Goal: Task Accomplishment & Management: Use online tool/utility

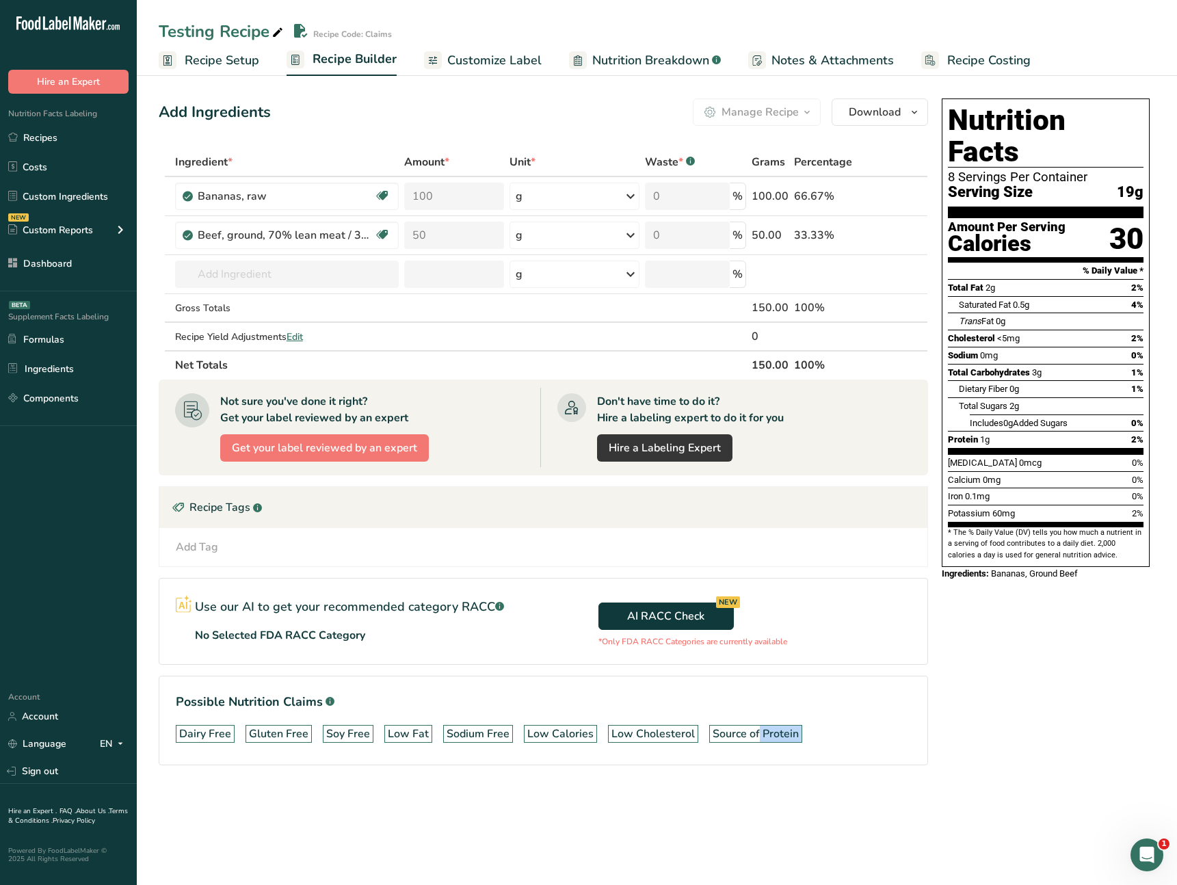
click at [853, 796] on div "Add Ingredients Manage Recipe Delete Recipe Duplicate Recipe Scale Recipe Save …" at bounding box center [548, 451] width 778 height 716
click at [794, 747] on div "Dairy Free Gluten Free Soy Free Low Fat Sodium Free Low Calories Low Cholestero…" at bounding box center [543, 733] width 735 height 29
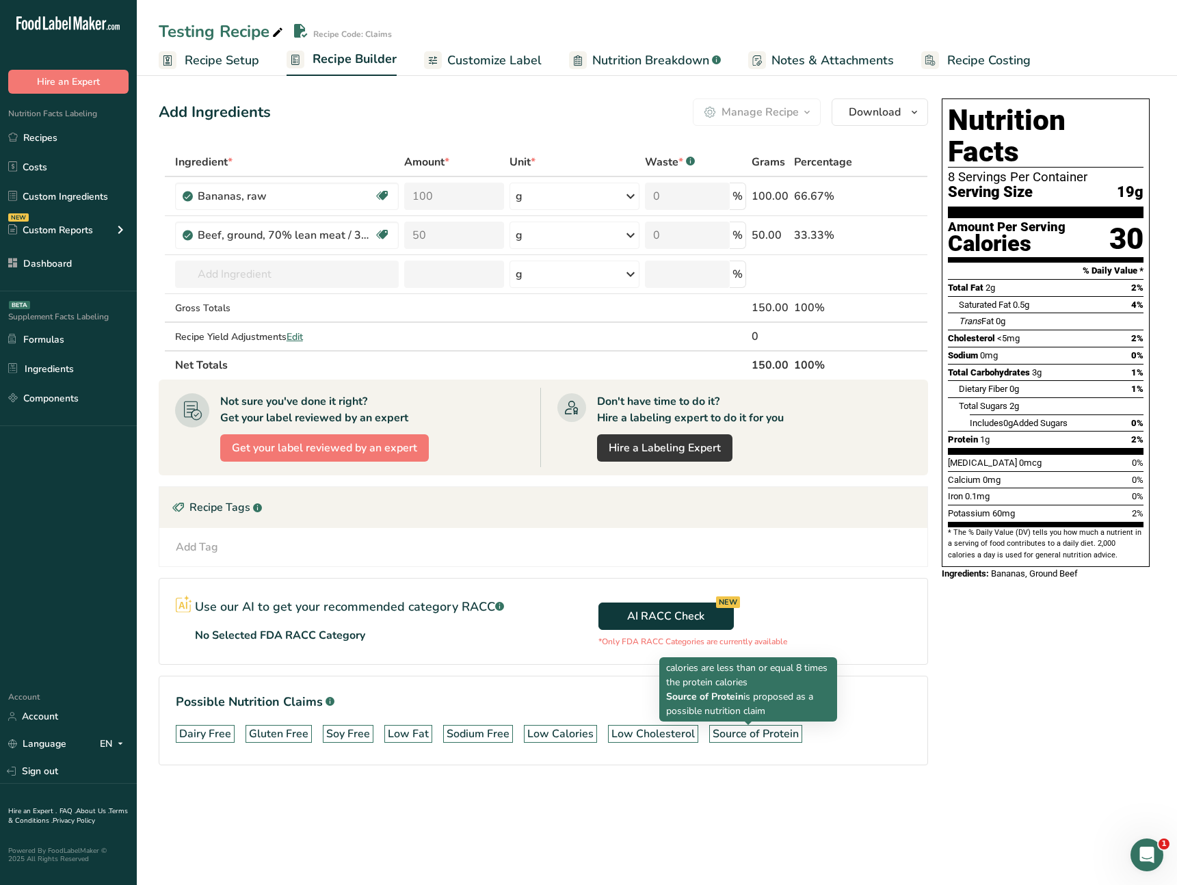
click at [783, 737] on div "Source of Protein" at bounding box center [756, 734] width 86 height 16
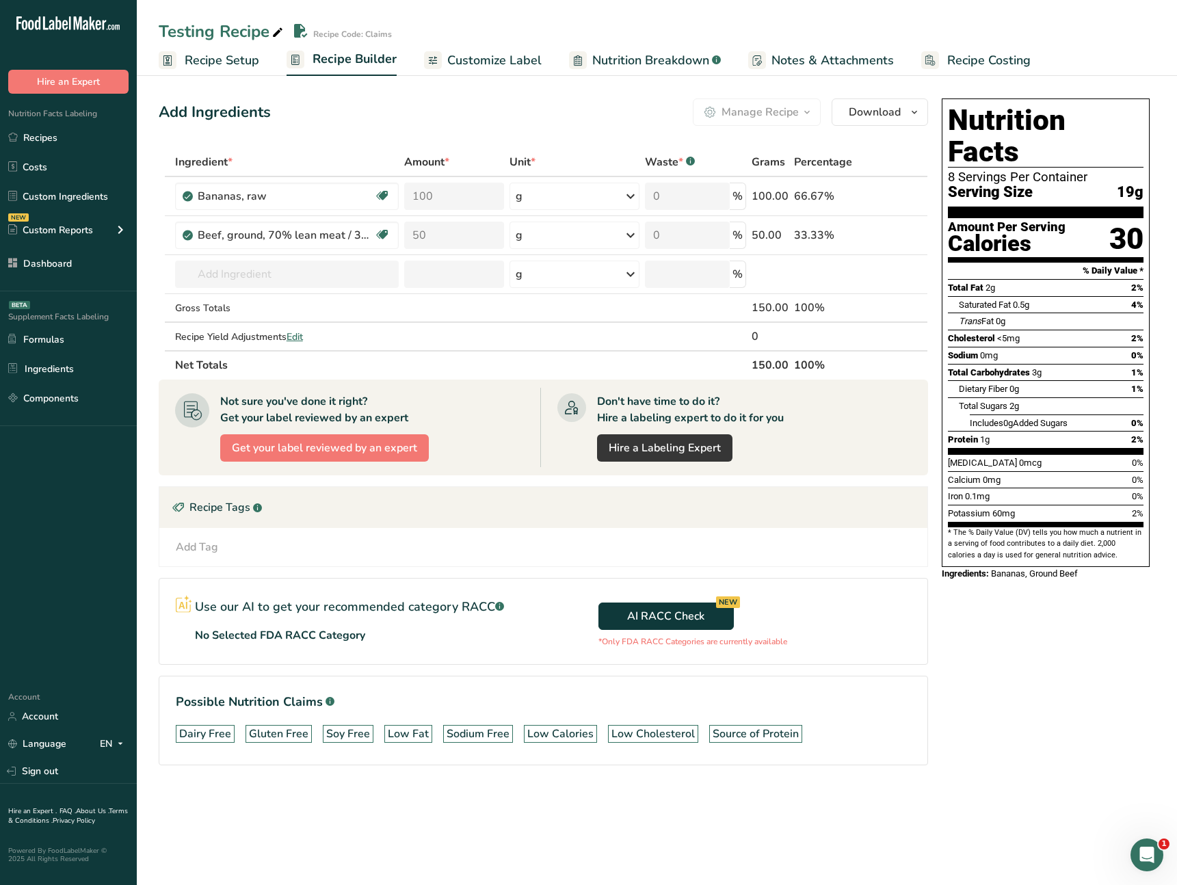
click at [783, 737] on div "Source of Protein" at bounding box center [756, 734] width 86 height 16
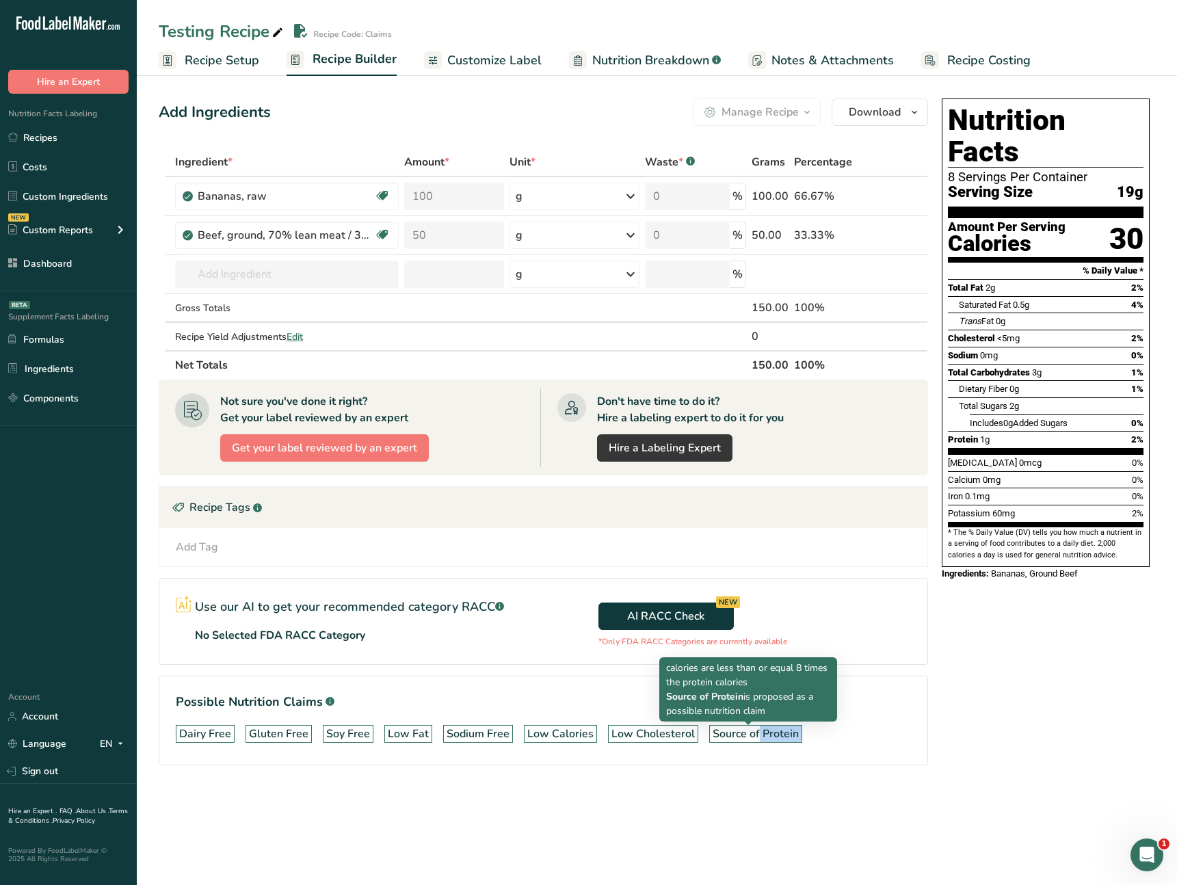
click at [783, 737] on div "Source of Protein" at bounding box center [756, 734] width 86 height 16
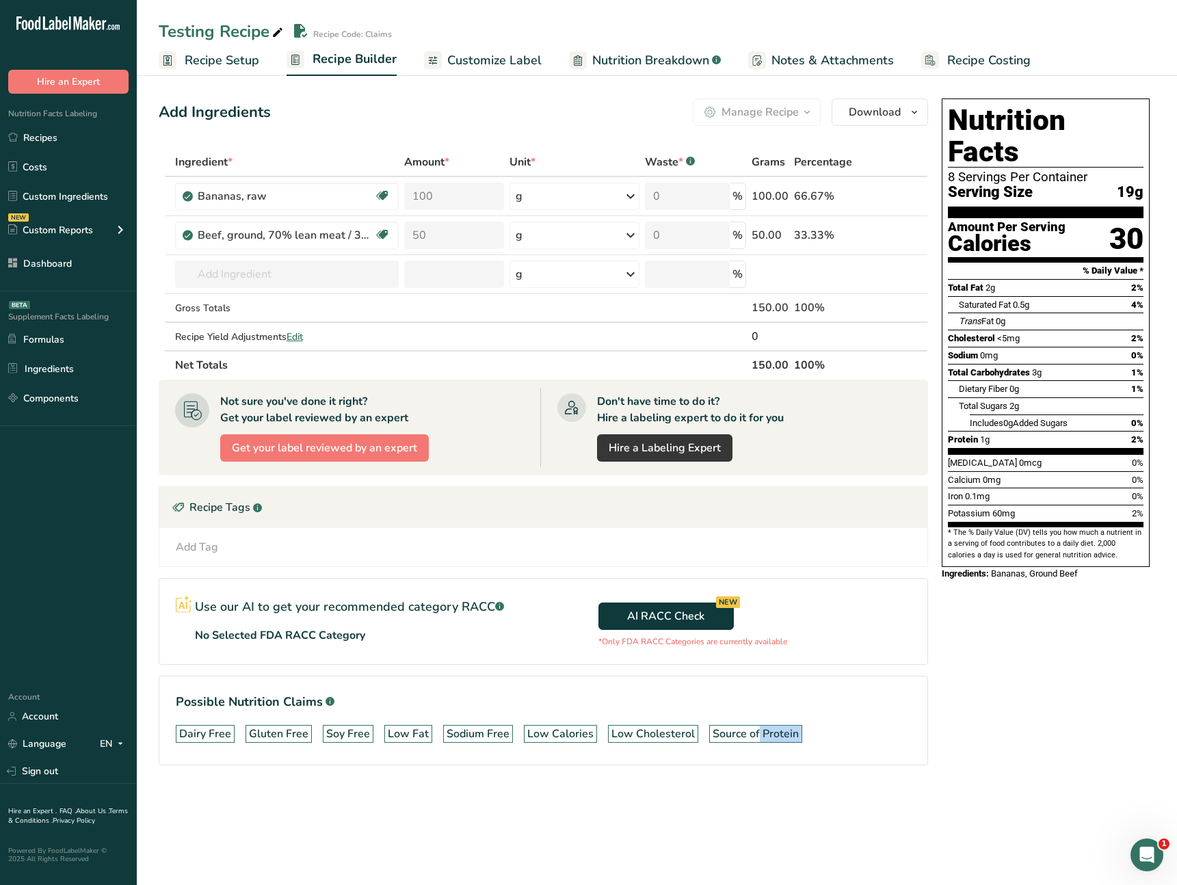
click at [920, 728] on section "Possible Nutrition Claims .a-a{fill:#347362;}.b-a{fill:#fff;} Dairy Free Gluten…" at bounding box center [543, 721] width 769 height 90
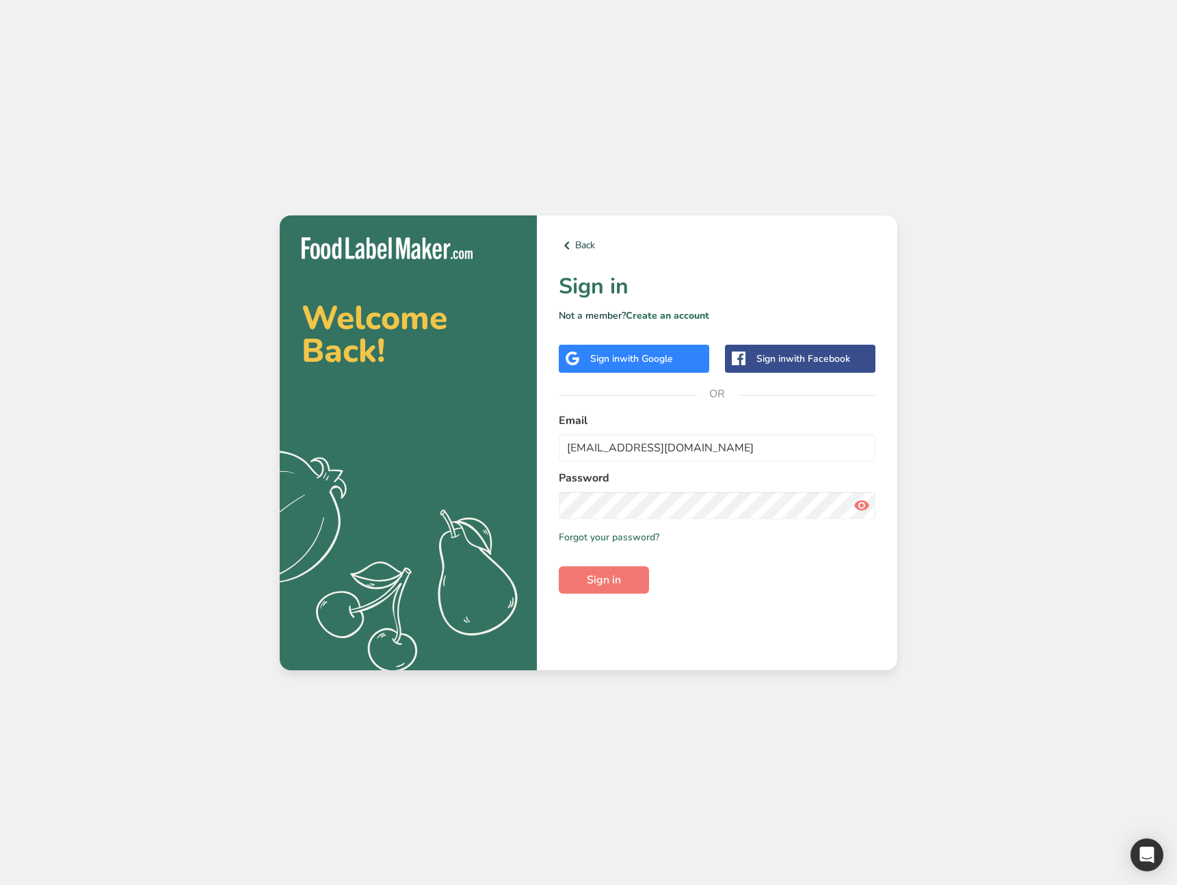
click at [493, 39] on div "Welcome Back! .a{fill:#f5f3ed;} Back Sign in Not a member? Create an account Si…" at bounding box center [588, 442] width 1177 height 885
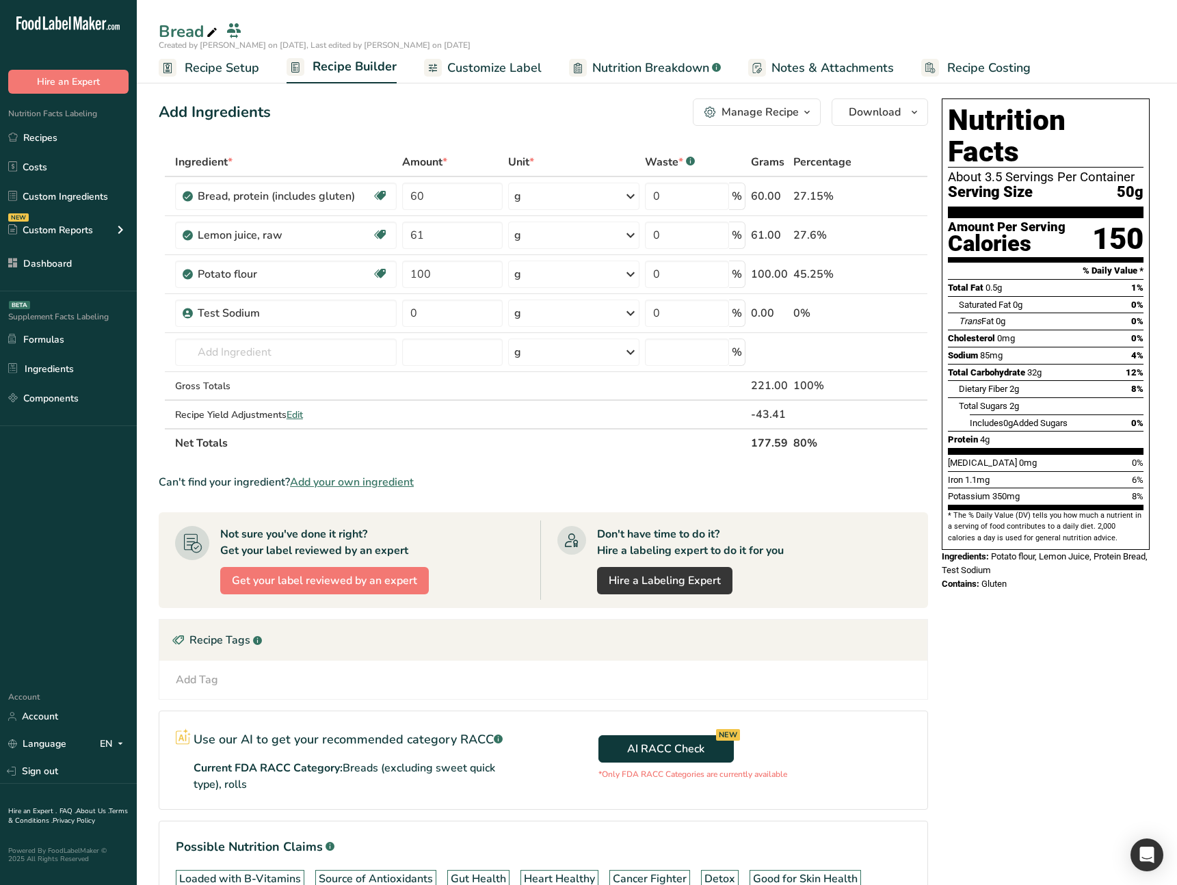
click at [1031, 639] on div "Nutrition Facts About 3.5 Servings Per Container Serving Size 50g Amount Per Se…" at bounding box center [1045, 538] width 219 height 890
